Goal: Book appointment/travel/reservation

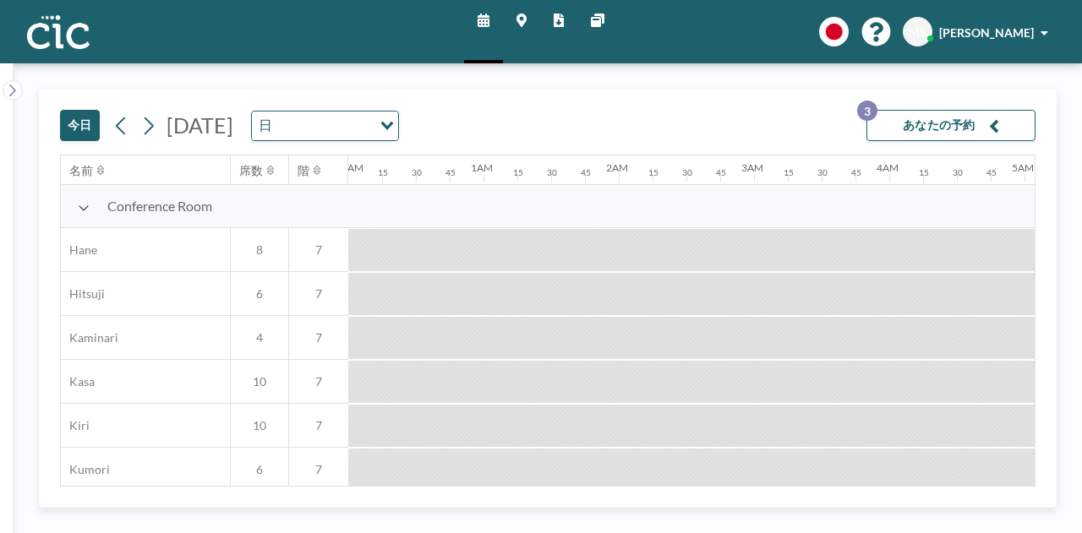
click at [968, 129] on button "あなたの予約 3" at bounding box center [950, 125] width 169 height 31
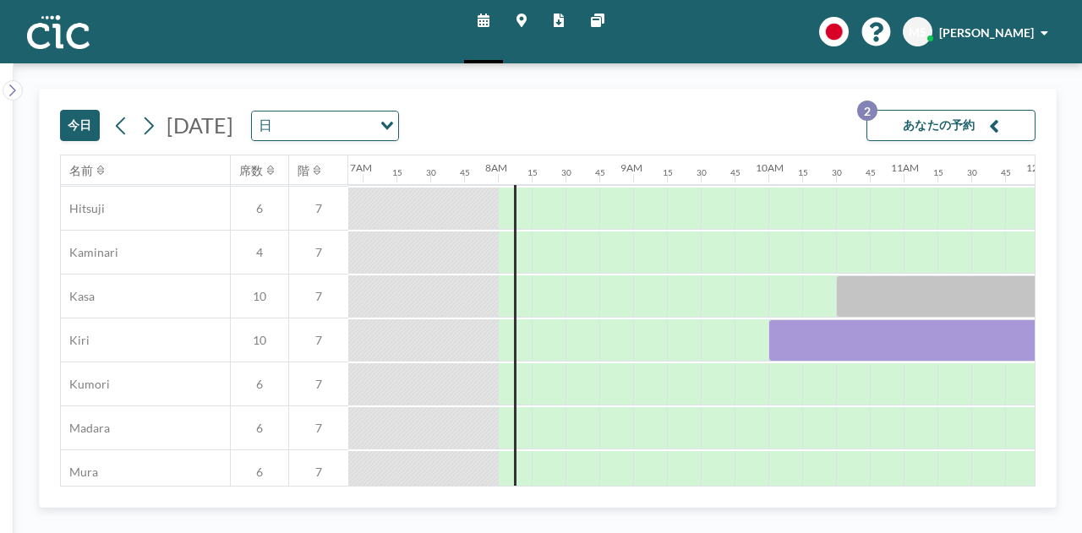
scroll to position [85, 932]
click at [772, 203] on div at bounding box center [785, 209] width 34 height 42
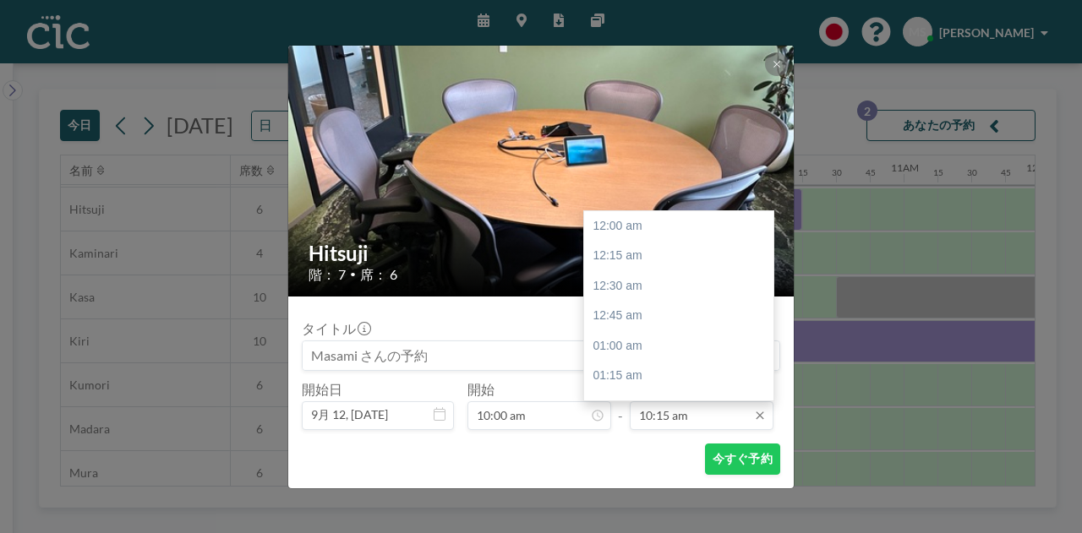
scroll to position [1233, 0]
click at [679, 410] on input "10:15 am" at bounding box center [702, 415] width 144 height 29
click at [664, 314] on div "11:00 am" at bounding box center [683, 317] width 198 height 30
type input "11:00 am"
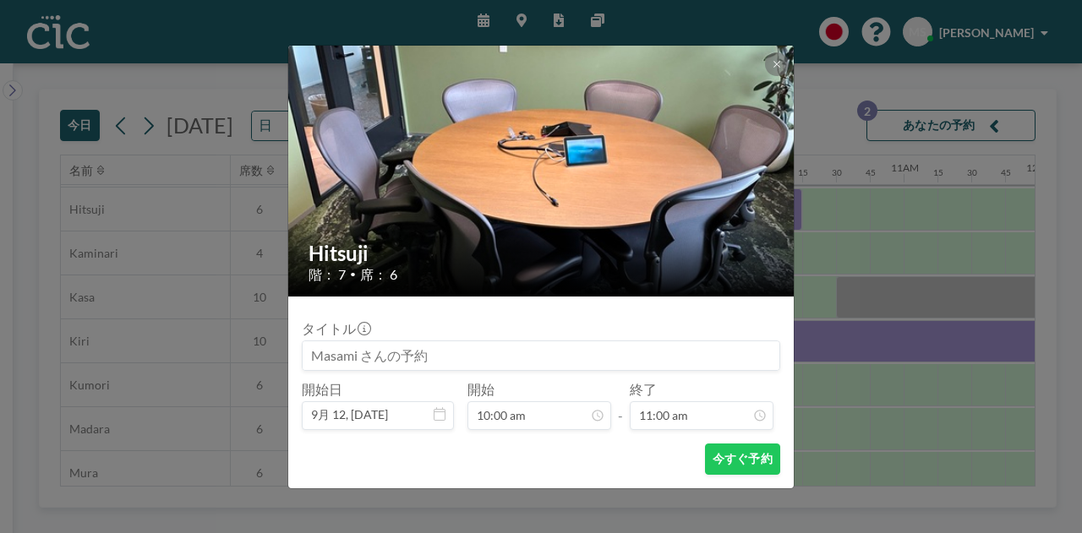
scroll to position [1323, 0]
click at [727, 458] on button "今すぐ予約" at bounding box center [742, 459] width 75 height 31
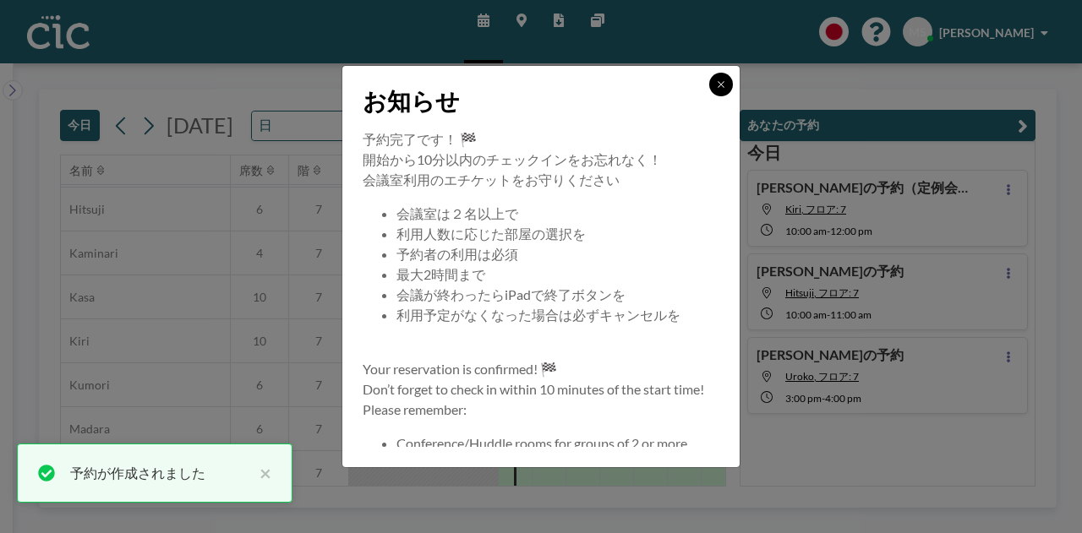
click at [720, 82] on icon at bounding box center [721, 84] width 10 height 10
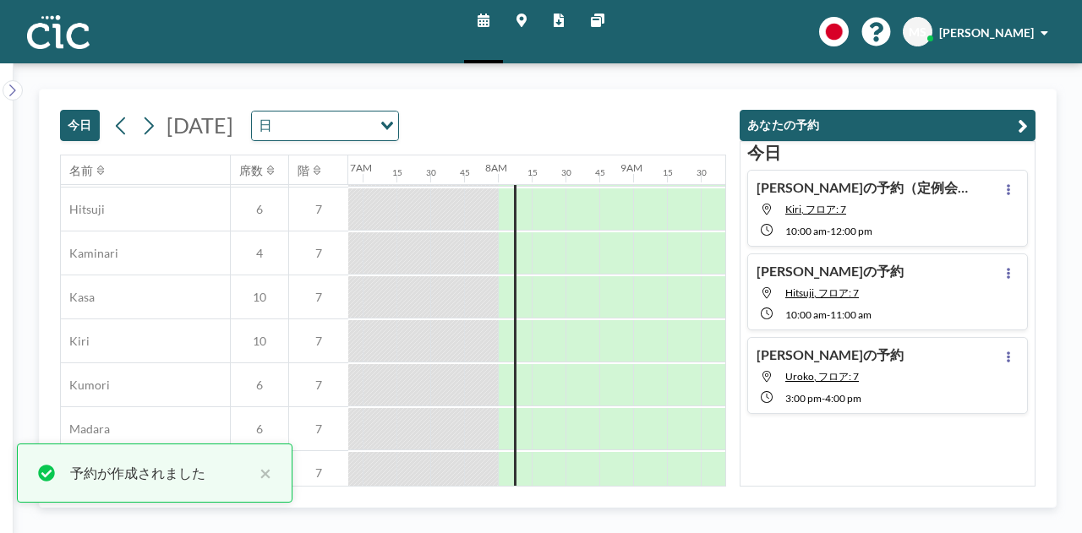
click at [1029, 120] on button "あなたの予約" at bounding box center [887, 125] width 296 height 31
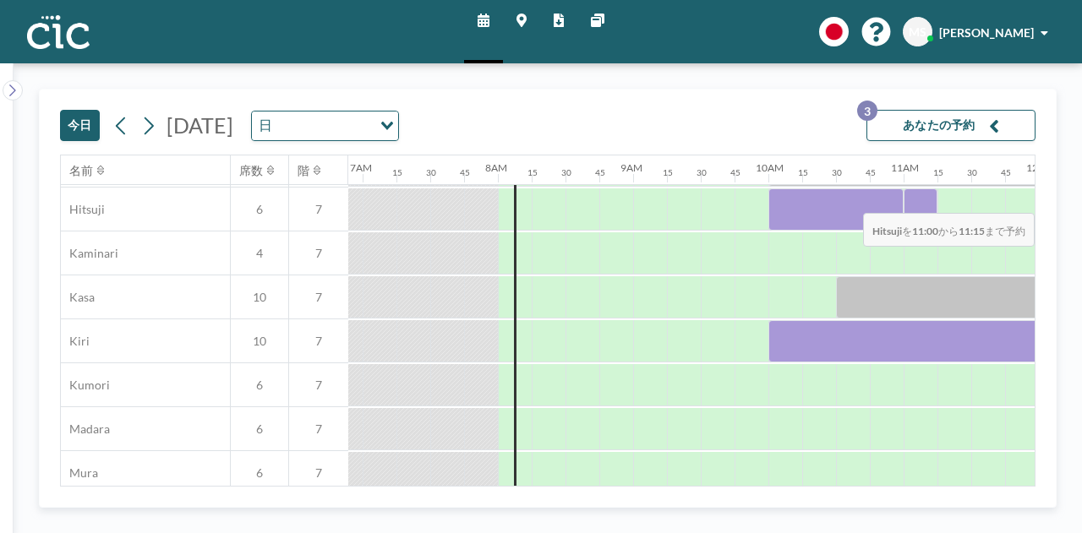
click at [930, 200] on div at bounding box center [920, 209] width 34 height 42
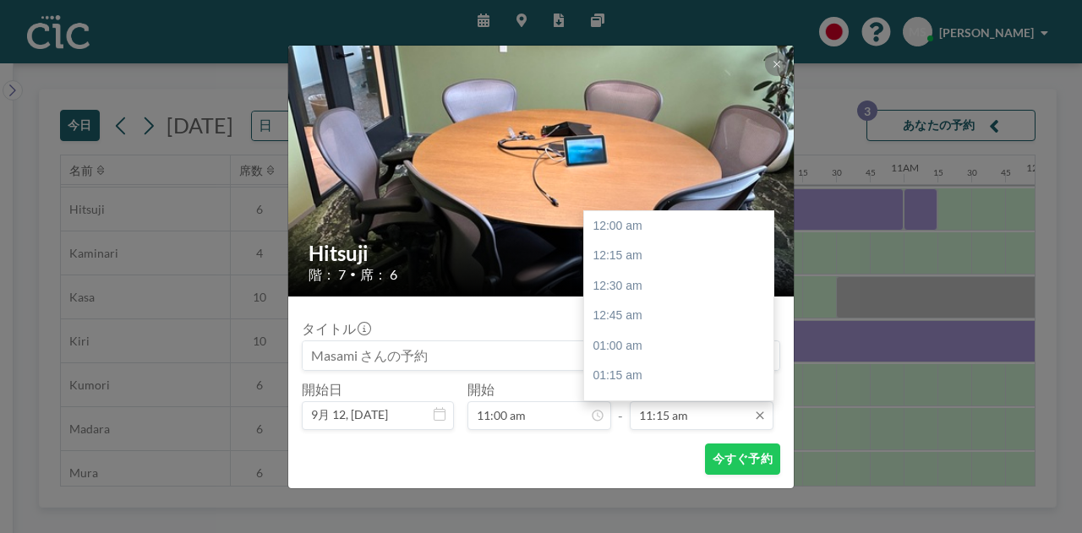
scroll to position [1354, 0]
click at [679, 411] on input "11:15 am" at bounding box center [702, 415] width 144 height 29
click at [665, 374] on div "12:30 pm" at bounding box center [683, 376] width 198 height 30
type input "12:30 pm"
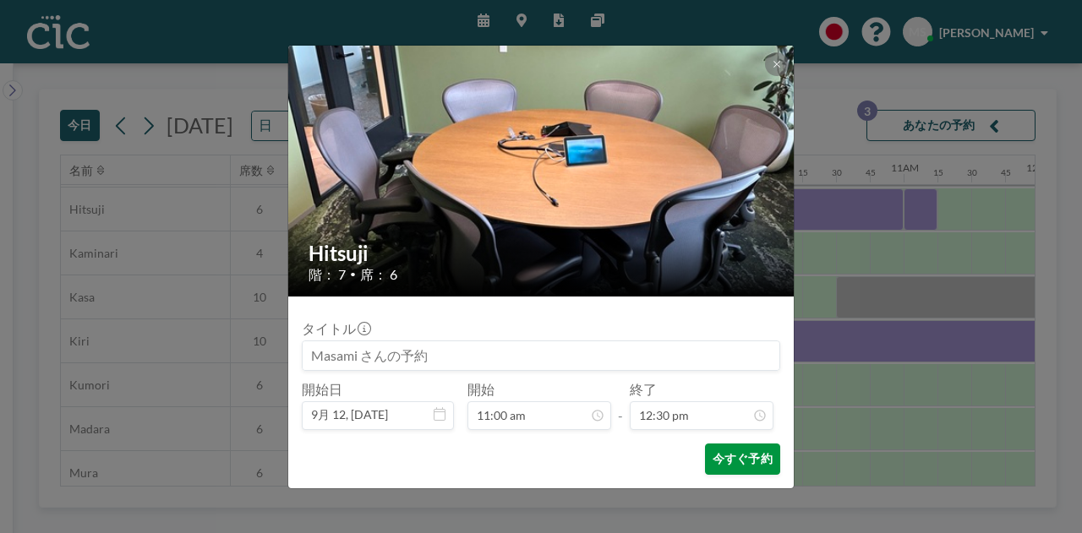
scroll to position [1504, 0]
click at [729, 455] on button "今すぐ予約" at bounding box center [742, 459] width 75 height 31
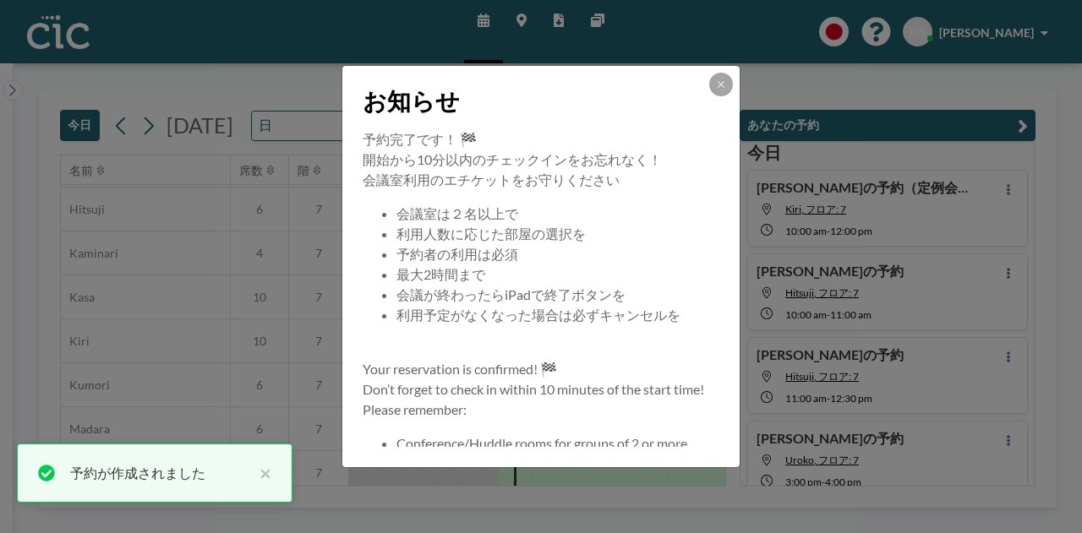
scroll to position [14, 0]
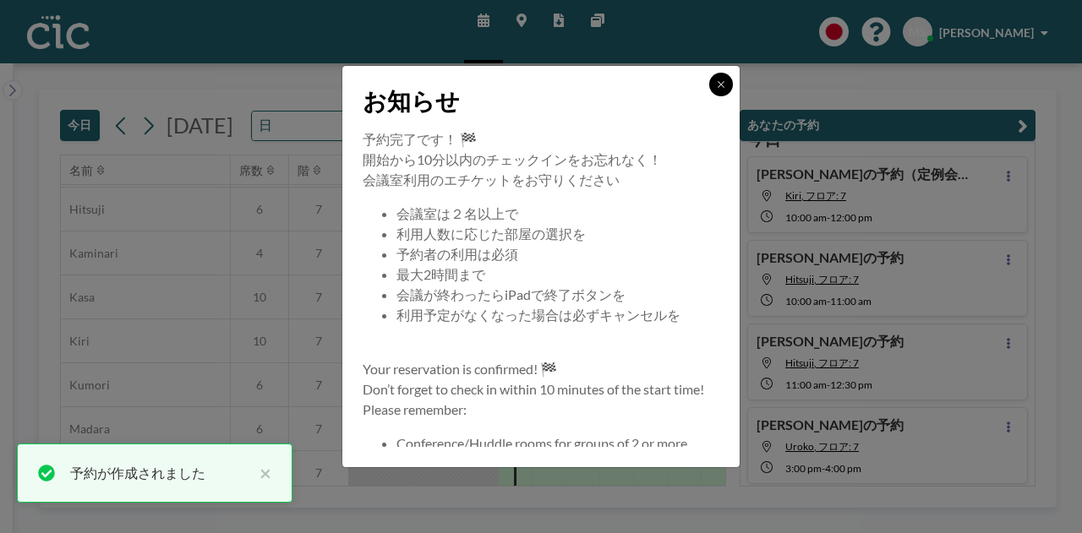
click at [725, 86] on icon at bounding box center [721, 84] width 10 height 10
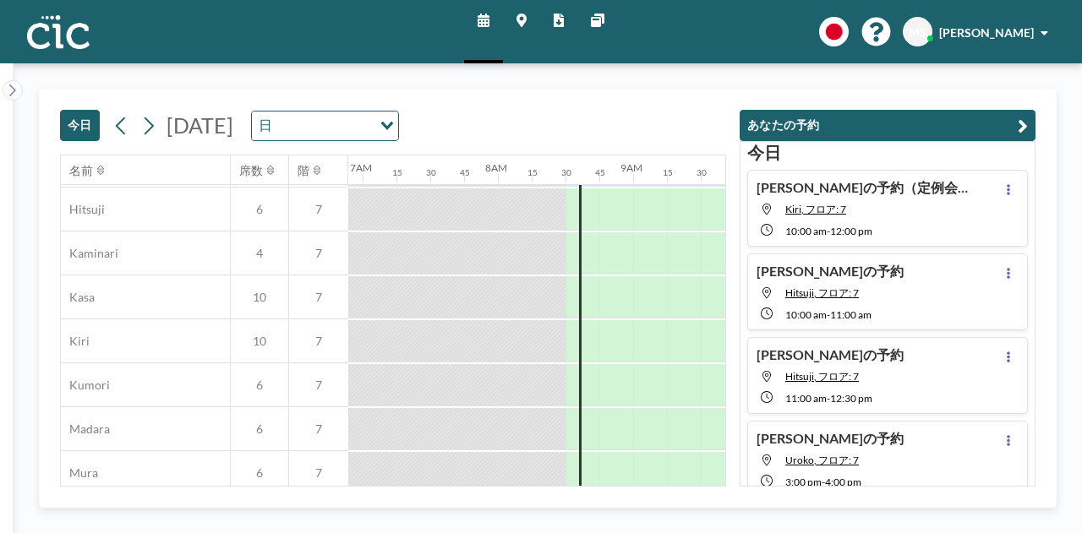
scroll to position [85, 966]
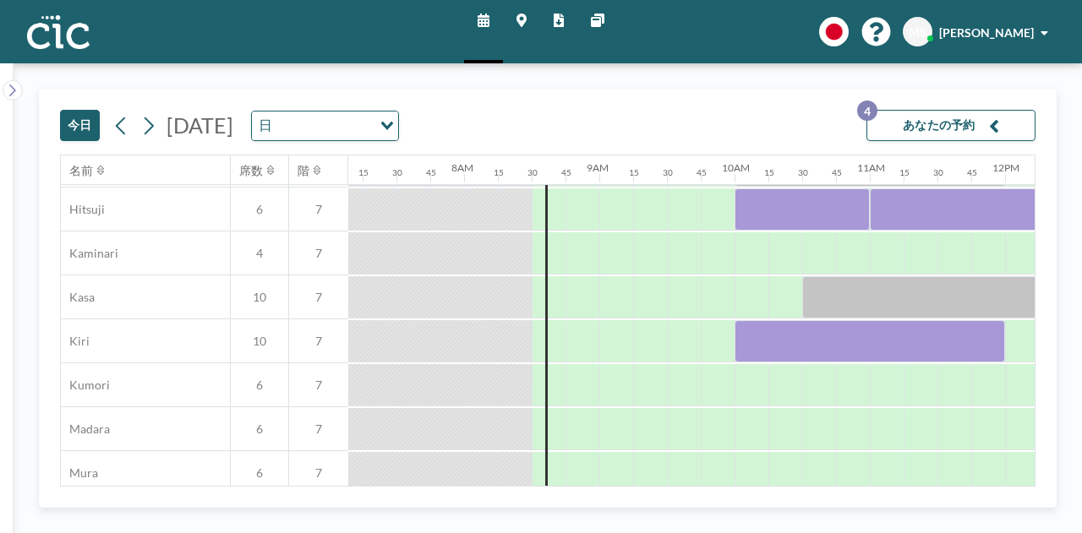
click at [712, 483] on div "[DATE] [DATE] 日 Loading... あなたの予約 4 名前 席数 階 12AM 15 30 45 1AM 15 30 45 2AM 15 3…" at bounding box center [547, 288] width 975 height 397
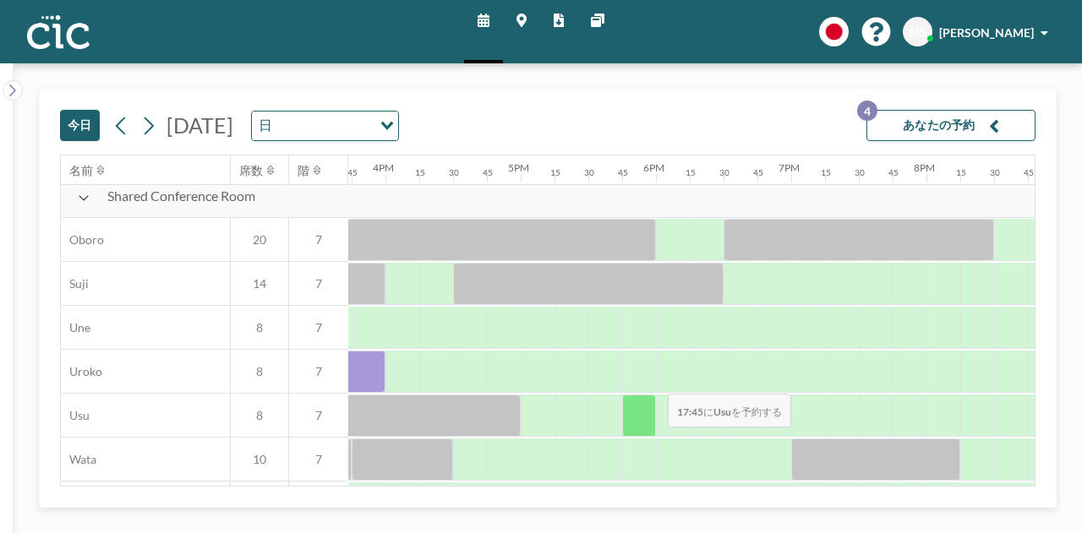
scroll to position [1200, 2126]
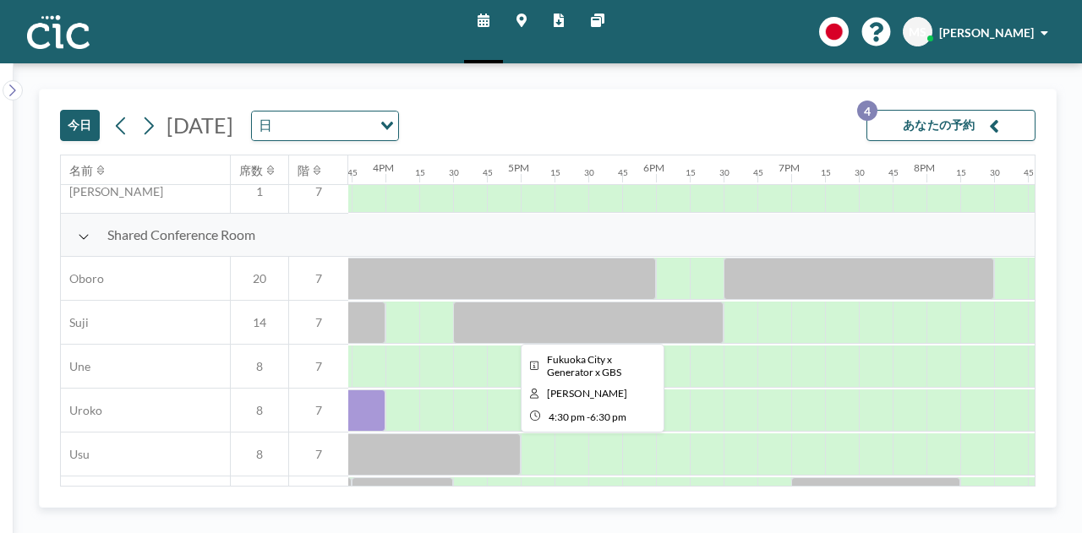
click at [516, 317] on div at bounding box center [588, 323] width 270 height 42
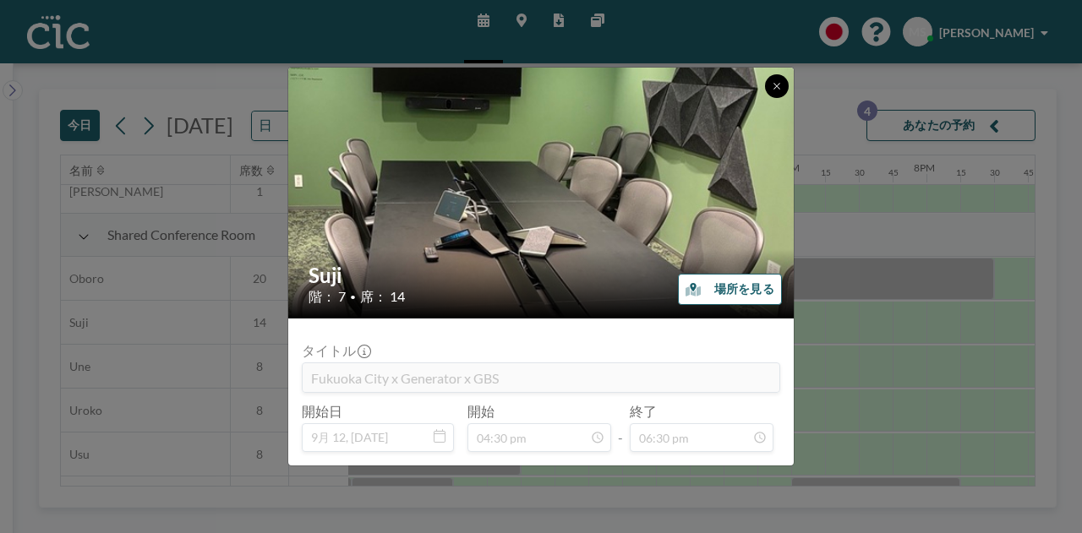
click at [777, 85] on icon at bounding box center [777, 86] width 10 height 10
